Goal: Task Accomplishment & Management: Manage account settings

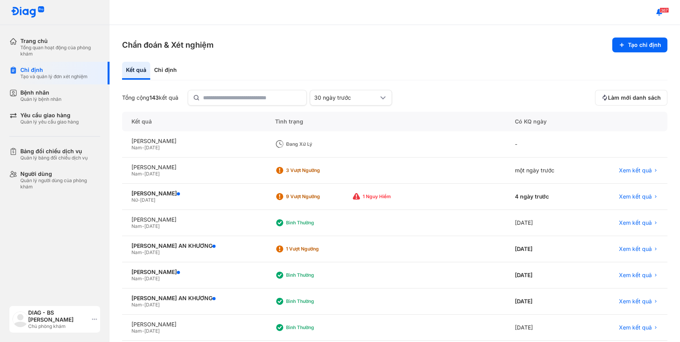
click at [65, 320] on div "DIAG - BS [PERSON_NAME]" at bounding box center [58, 316] width 61 height 14
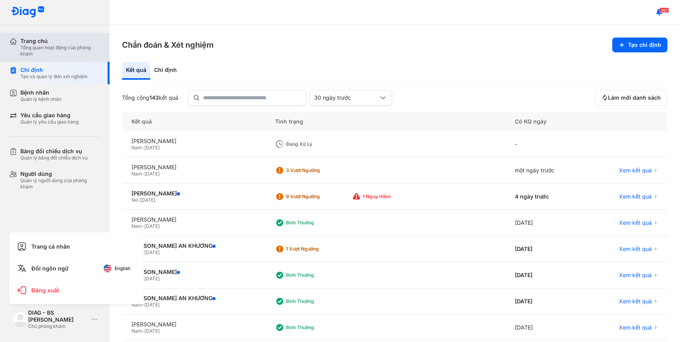
click at [35, 48] on div "Tổng quan hoạt động của phòng khám" at bounding box center [60, 51] width 80 height 13
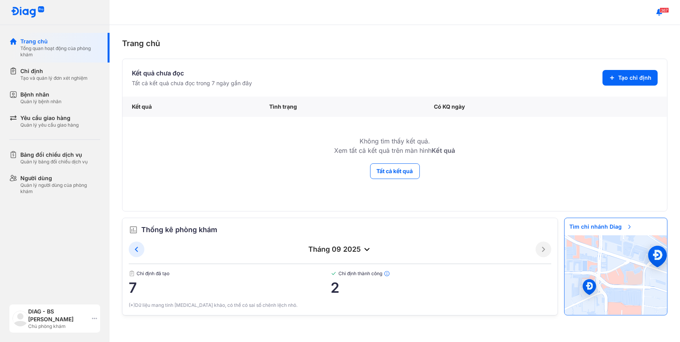
click at [41, 321] on div "DIAG - BS [PERSON_NAME]" at bounding box center [58, 316] width 61 height 16
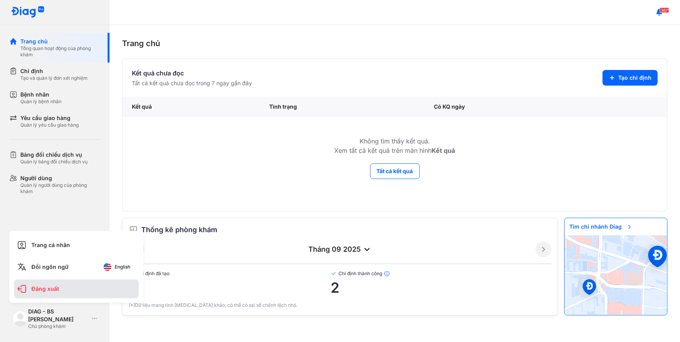
click at [62, 285] on div "Đăng xuất" at bounding box center [76, 289] width 125 height 19
